Goal: Task Accomplishment & Management: Understand process/instructions

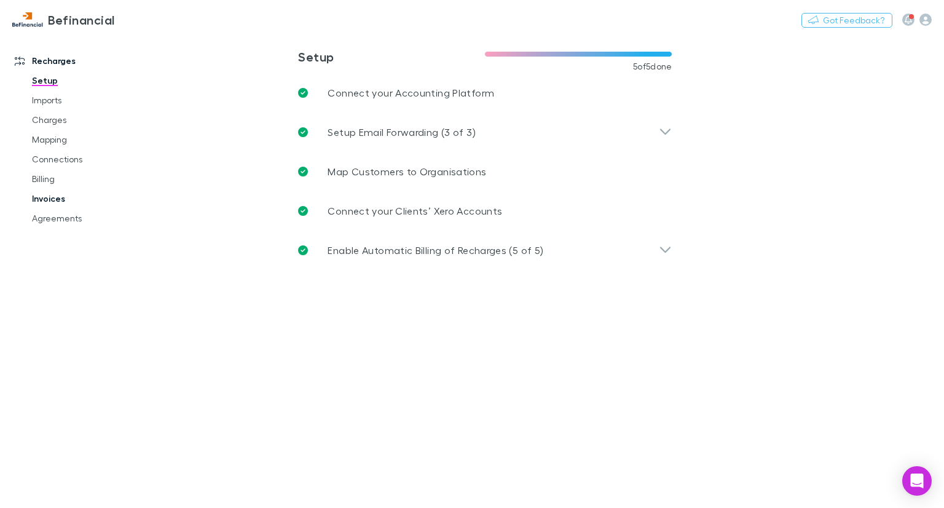
click at [65, 200] on link "Invoices" at bounding box center [90, 199] width 141 height 20
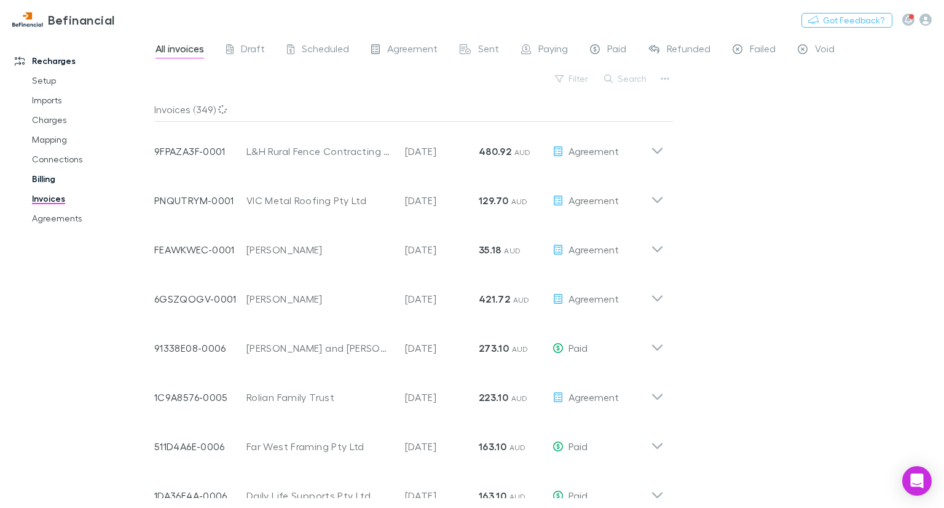
click at [74, 183] on link "Billing" at bounding box center [90, 179] width 141 height 20
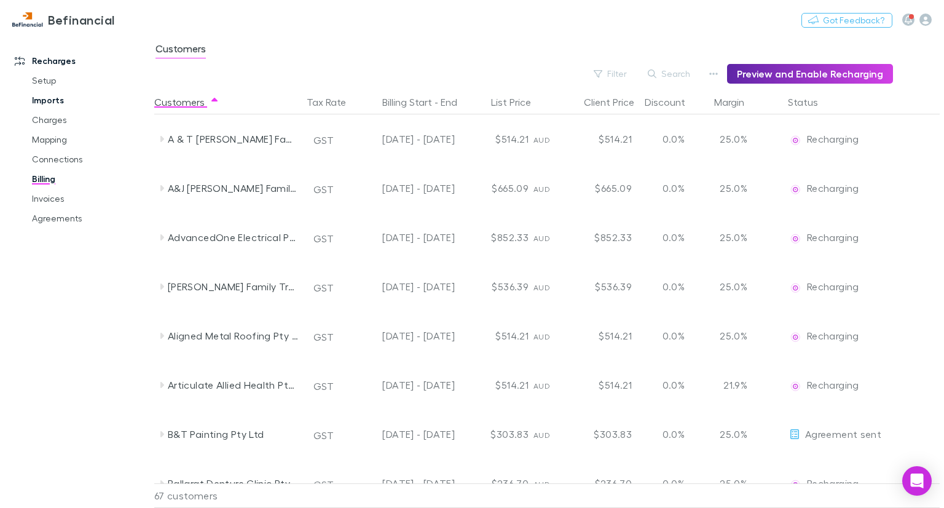
click at [42, 101] on link "Imports" at bounding box center [90, 100] width 141 height 20
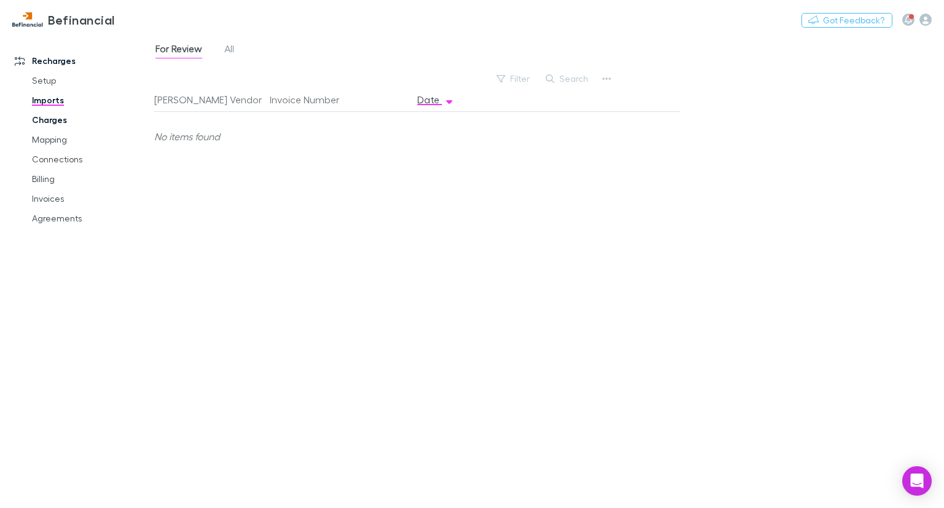
click at [46, 119] on link "Charges" at bounding box center [90, 120] width 141 height 20
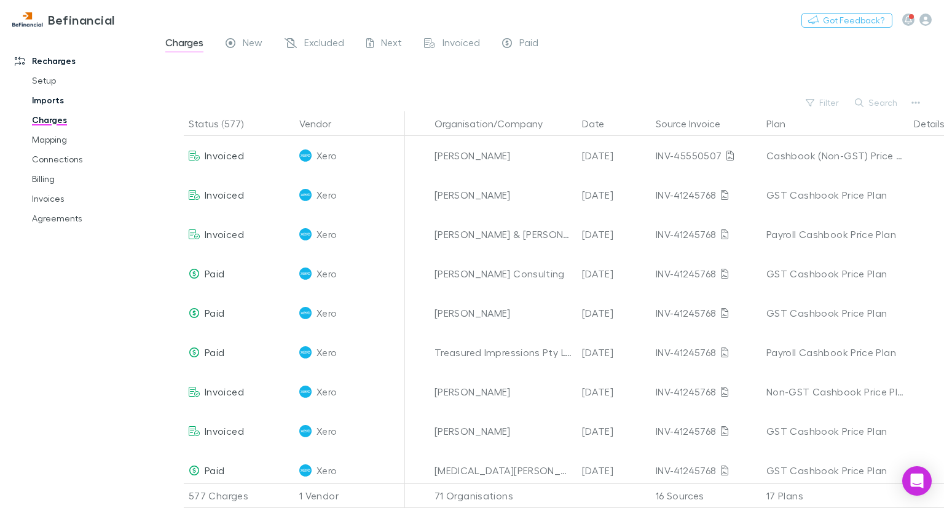
click at [48, 101] on link "Imports" at bounding box center [90, 100] width 141 height 20
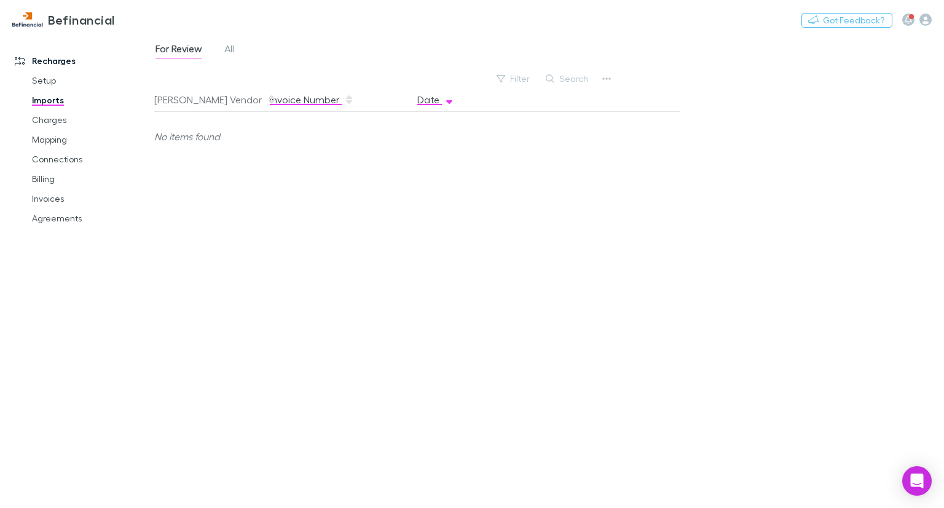
click at [312, 101] on button "Invoice Number" at bounding box center [312, 99] width 84 height 25
click at [227, 47] on span "All" at bounding box center [229, 50] width 10 height 16
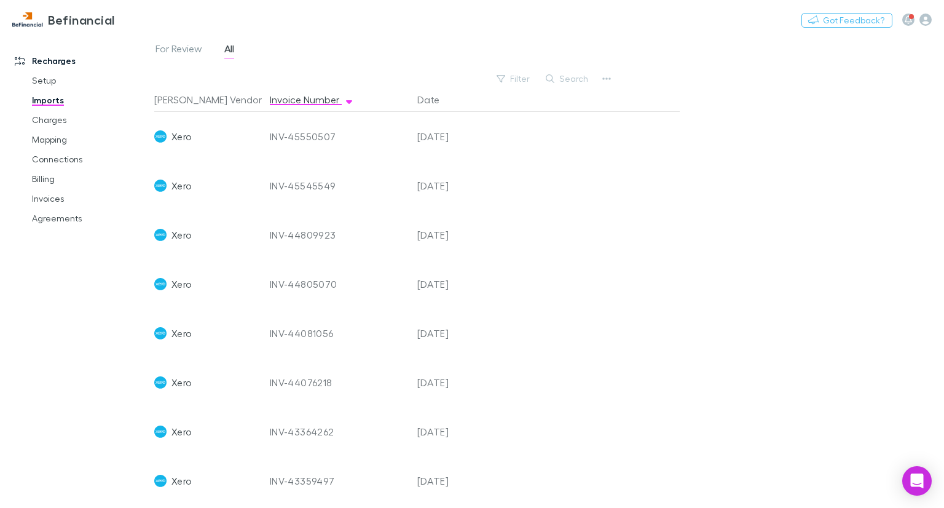
click at [285, 137] on div "INV-45550507" at bounding box center [339, 136] width 138 height 49
click at [191, 139] on span "Xero" at bounding box center [182, 136] width 20 height 49
click at [187, 139] on span "Xero" at bounding box center [182, 136] width 20 height 49
click at [435, 137] on div "[DATE]" at bounding box center [450, 136] width 74 height 49
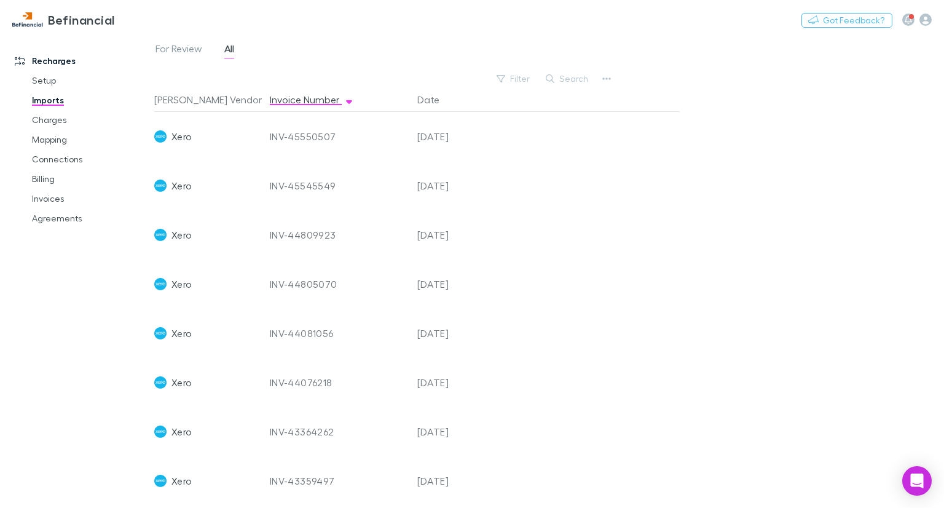
click at [435, 137] on div "[DATE]" at bounding box center [450, 136] width 74 height 49
click at [627, 135] on div at bounding box center [583, 136] width 194 height 49
click at [45, 79] on link "Setup" at bounding box center [90, 81] width 141 height 20
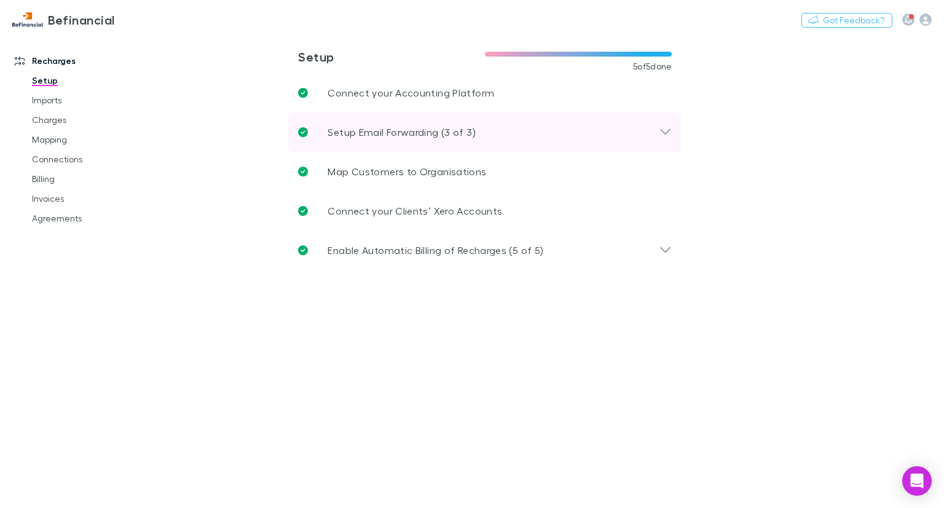
click at [480, 119] on div "Setup Email Forwarding (3 of 3)" at bounding box center [485, 132] width 394 height 39
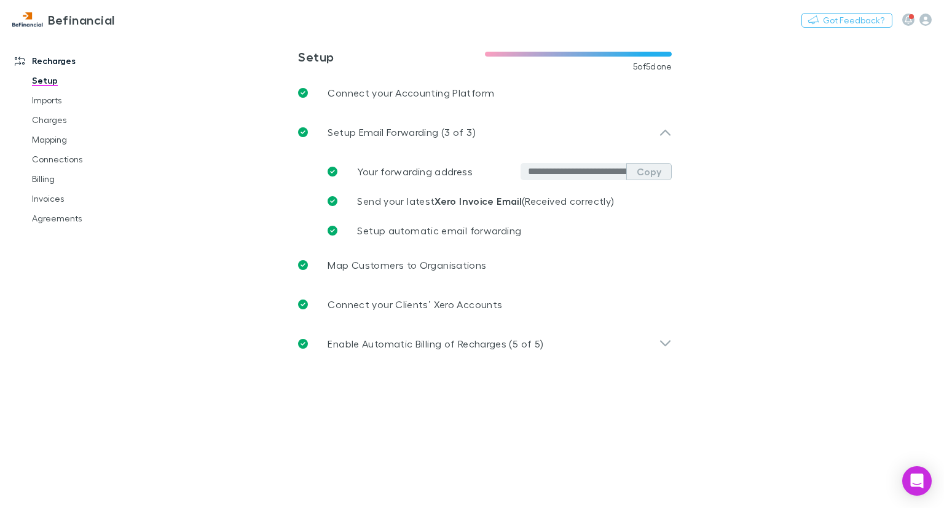
click at [655, 172] on button "Copy" at bounding box center [649, 171] width 45 height 17
